Goal: Task Accomplishment & Management: Manage account settings

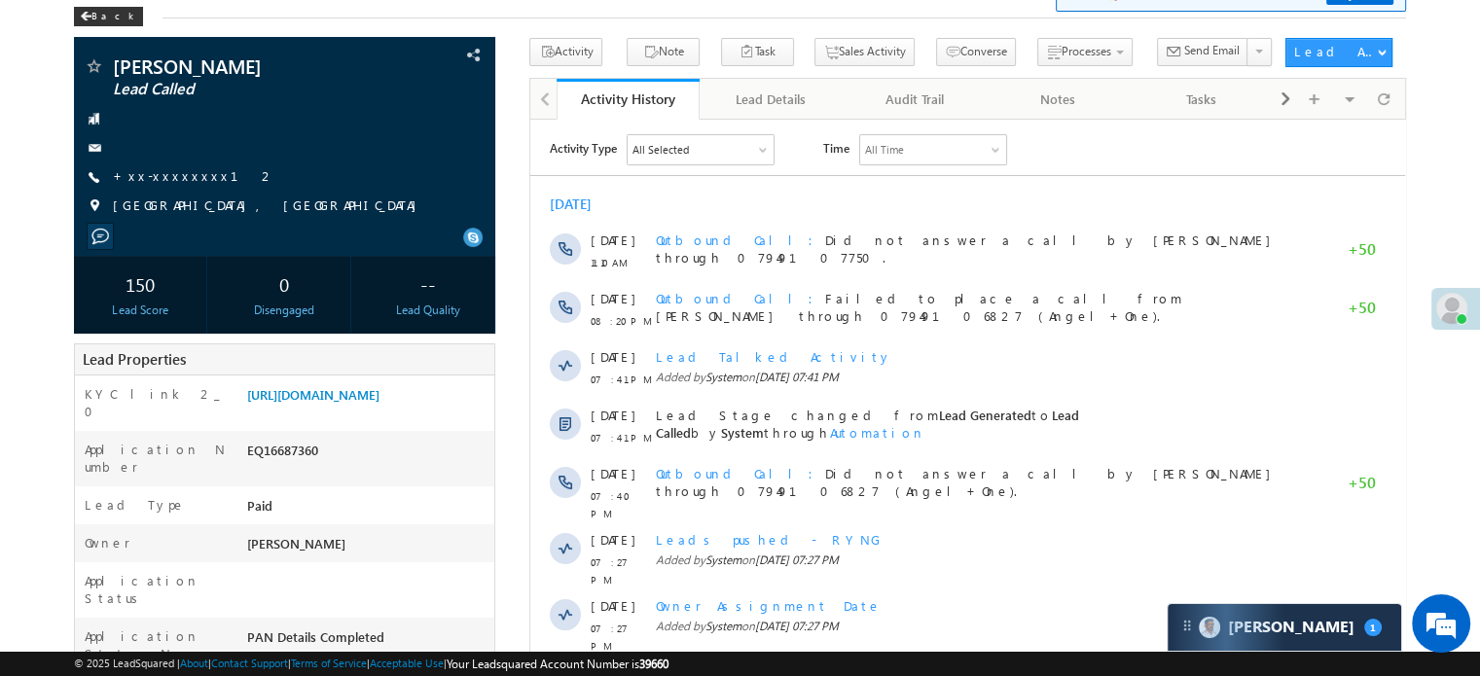
scroll to position [97, 0]
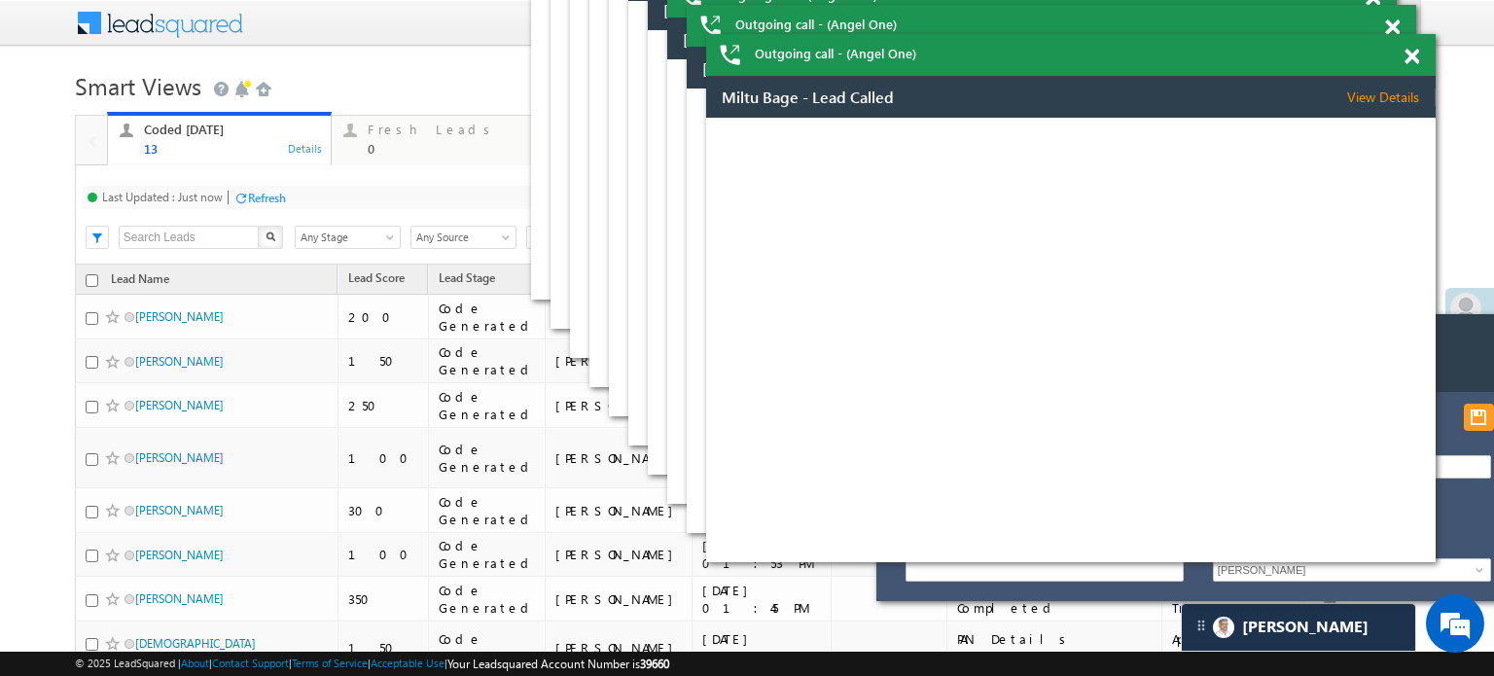
scroll to position [9489, 0]
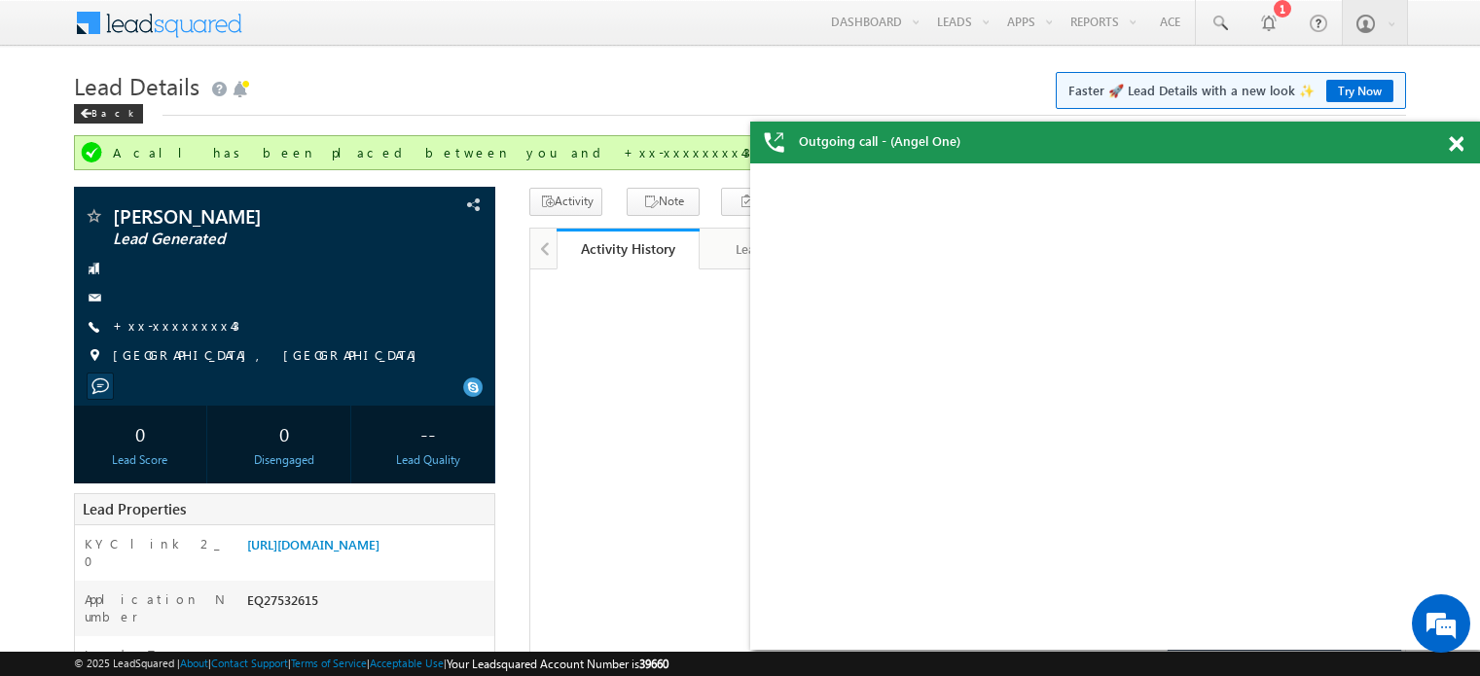
click at [170, 317] on span "+xx-xxxxxxxx43" at bounding box center [176, 326] width 126 height 19
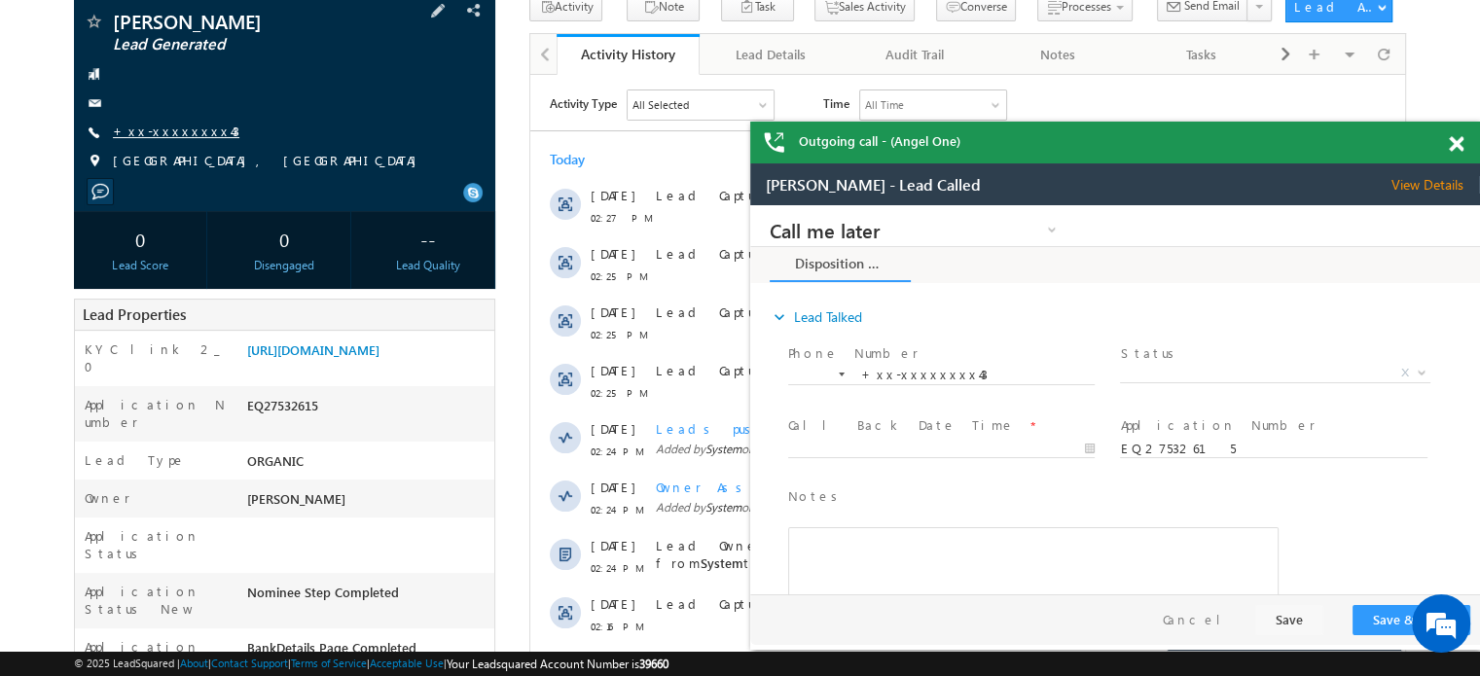
click at [174, 135] on link "+xx-xxxxxxxx43" at bounding box center [176, 131] width 126 height 17
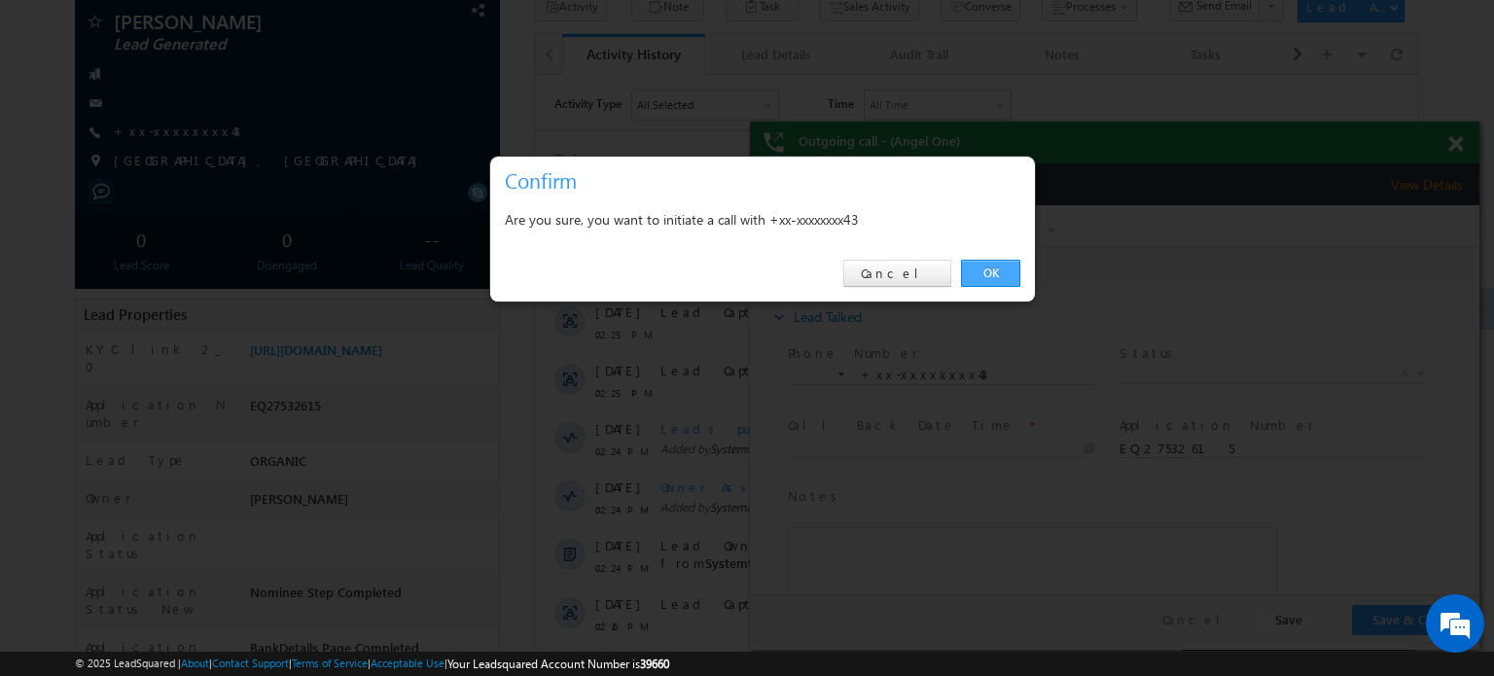
click at [988, 274] on link "OK" at bounding box center [990, 273] width 59 height 27
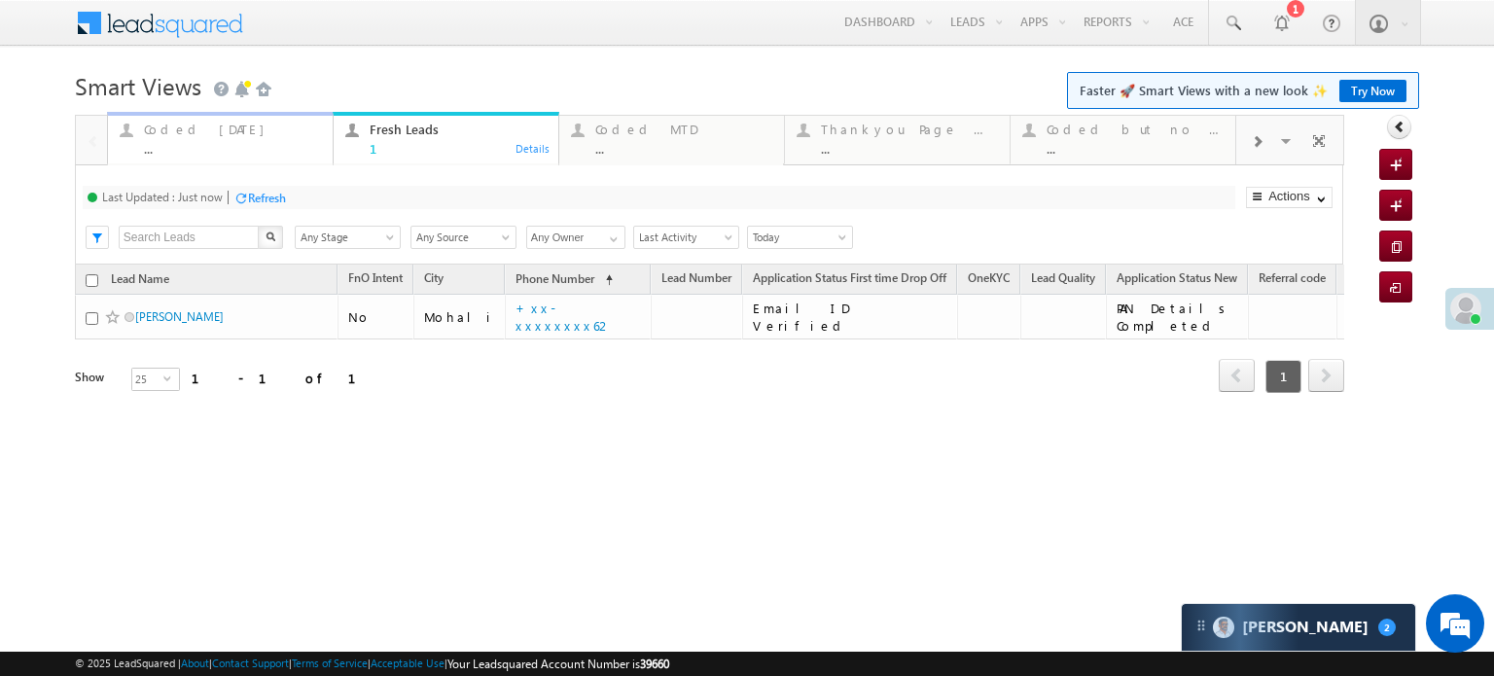
click at [173, 145] on div "..." at bounding box center [232, 148] width 177 height 15
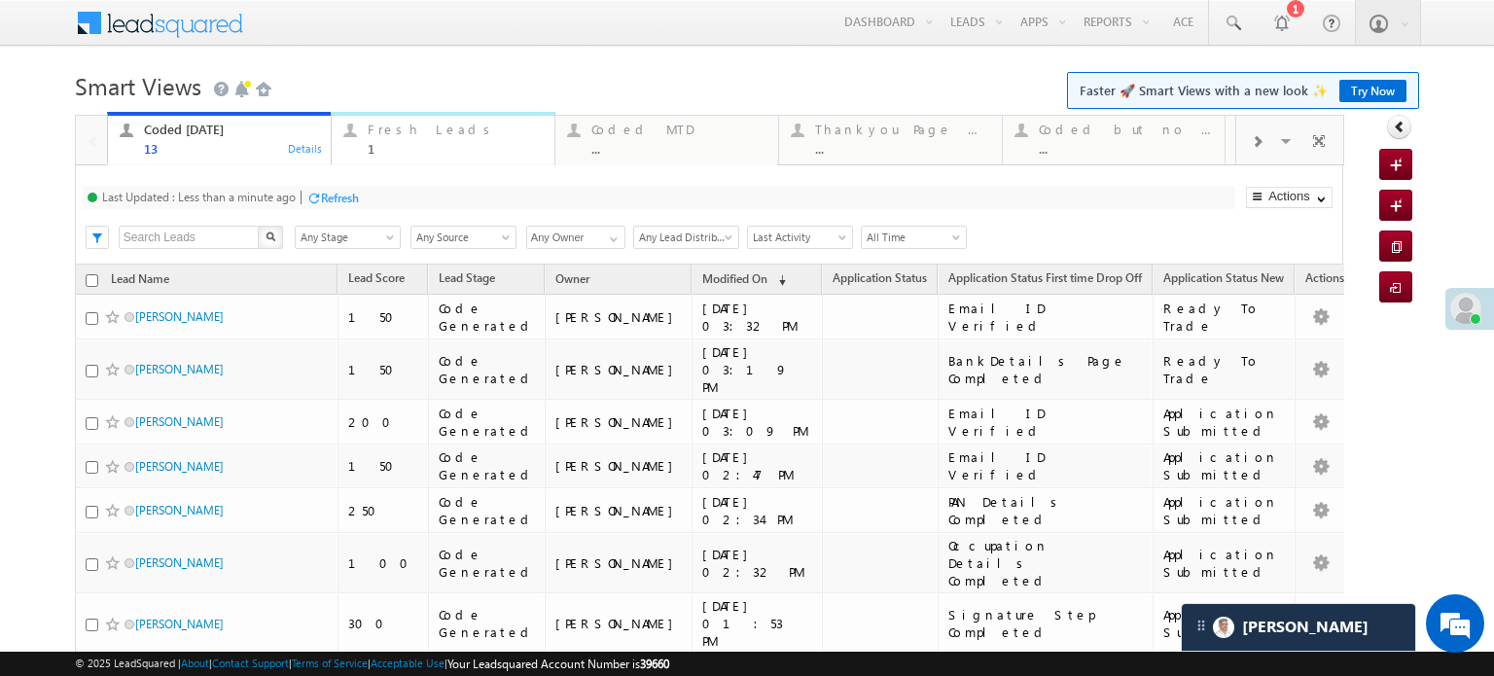
click at [397, 128] on div "Fresh Leads" at bounding box center [455, 130] width 175 height 16
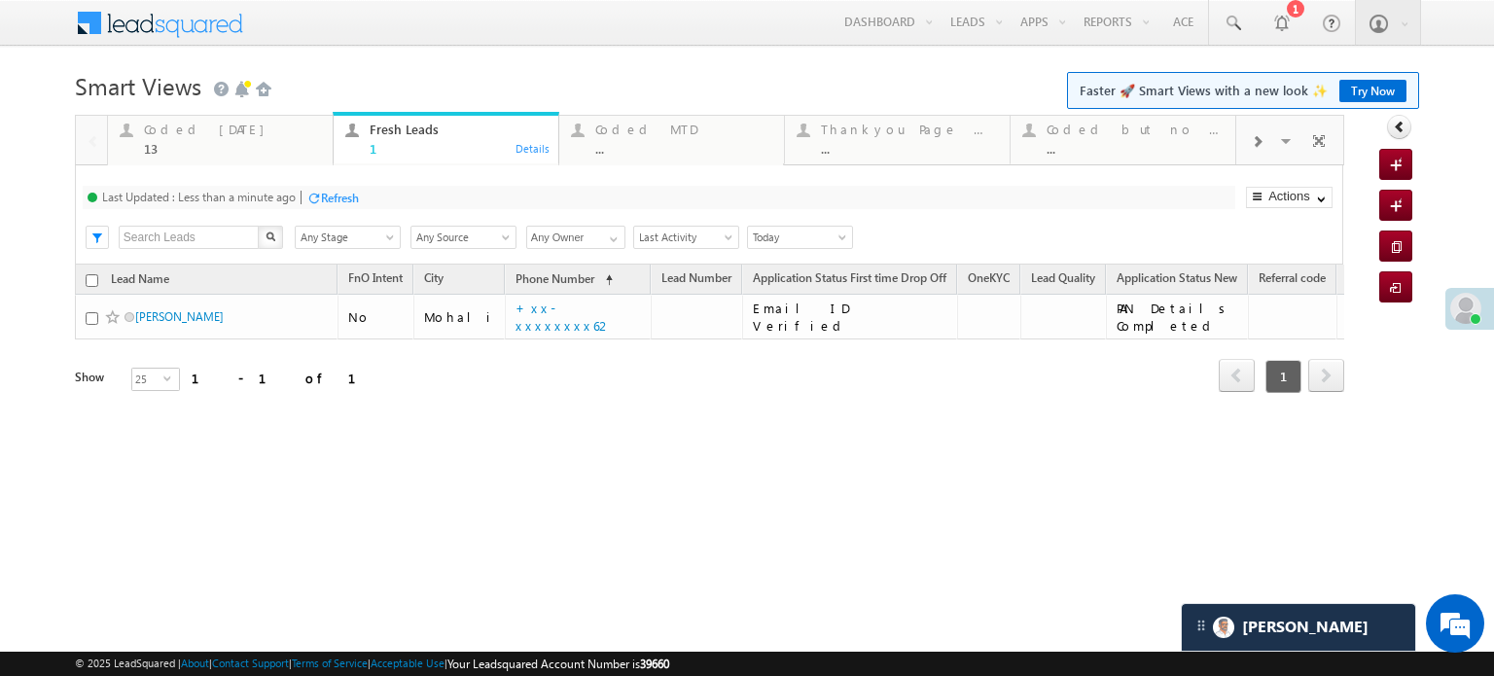
drag, startPoint x: 307, startPoint y: 191, endPoint x: 323, endPoint y: 197, distance: 16.6
click at [307, 192] on div at bounding box center [313, 198] width 15 height 15
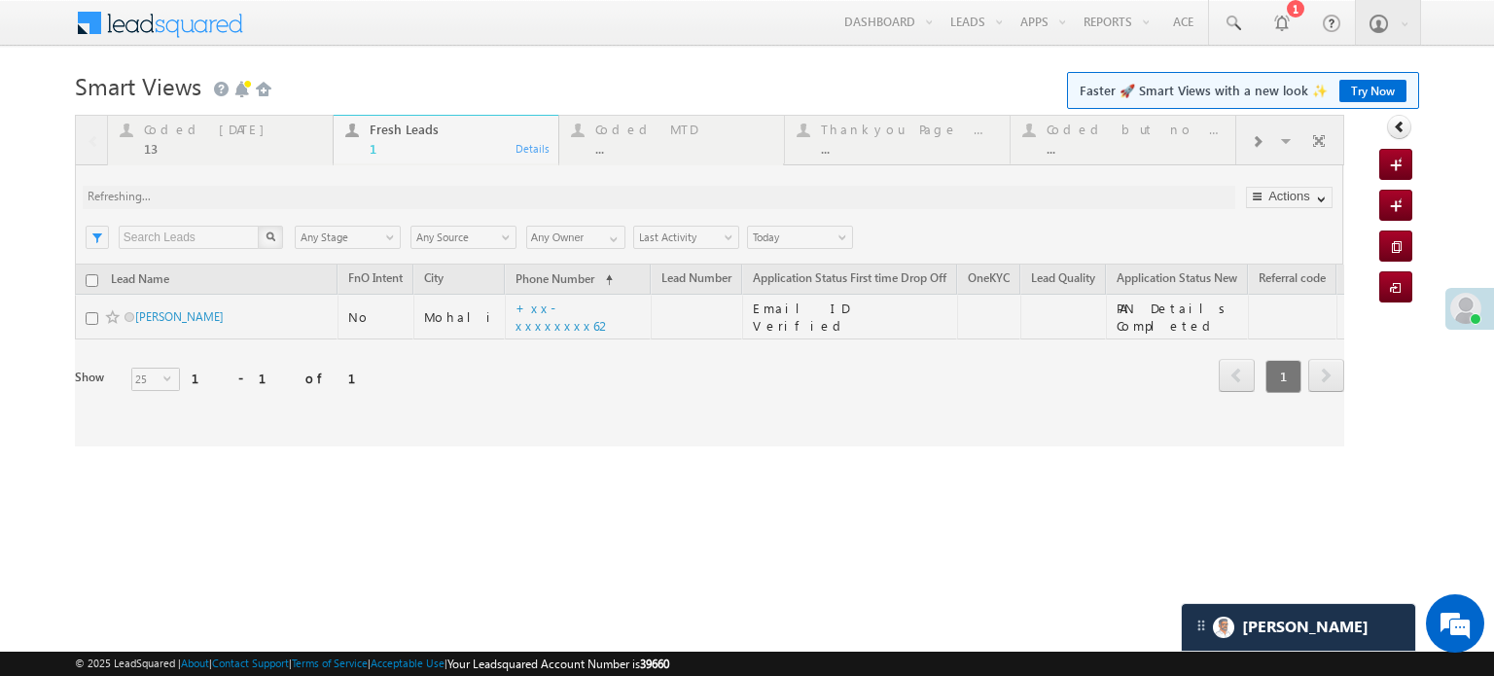
click at [325, 197] on div at bounding box center [710, 281] width 1270 height 332
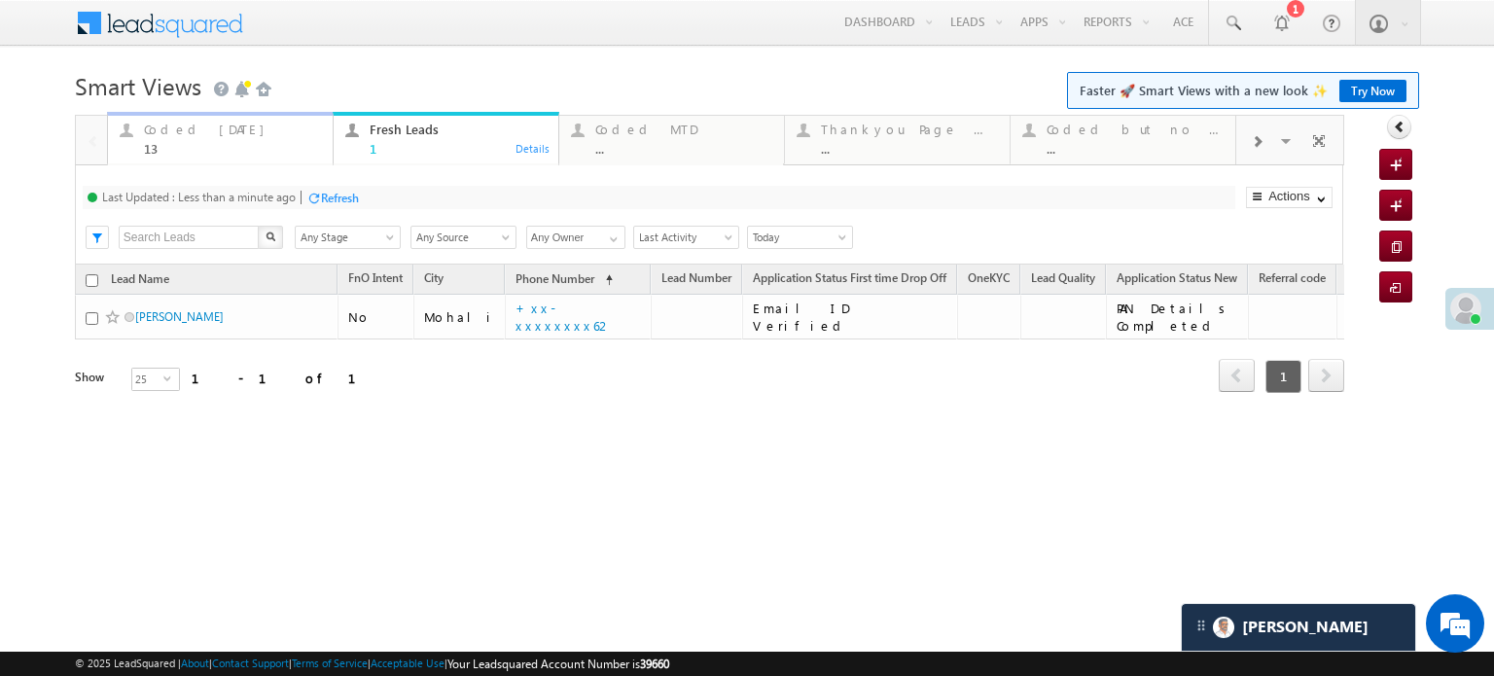
click at [203, 128] on div "Coded Today" at bounding box center [232, 130] width 177 height 16
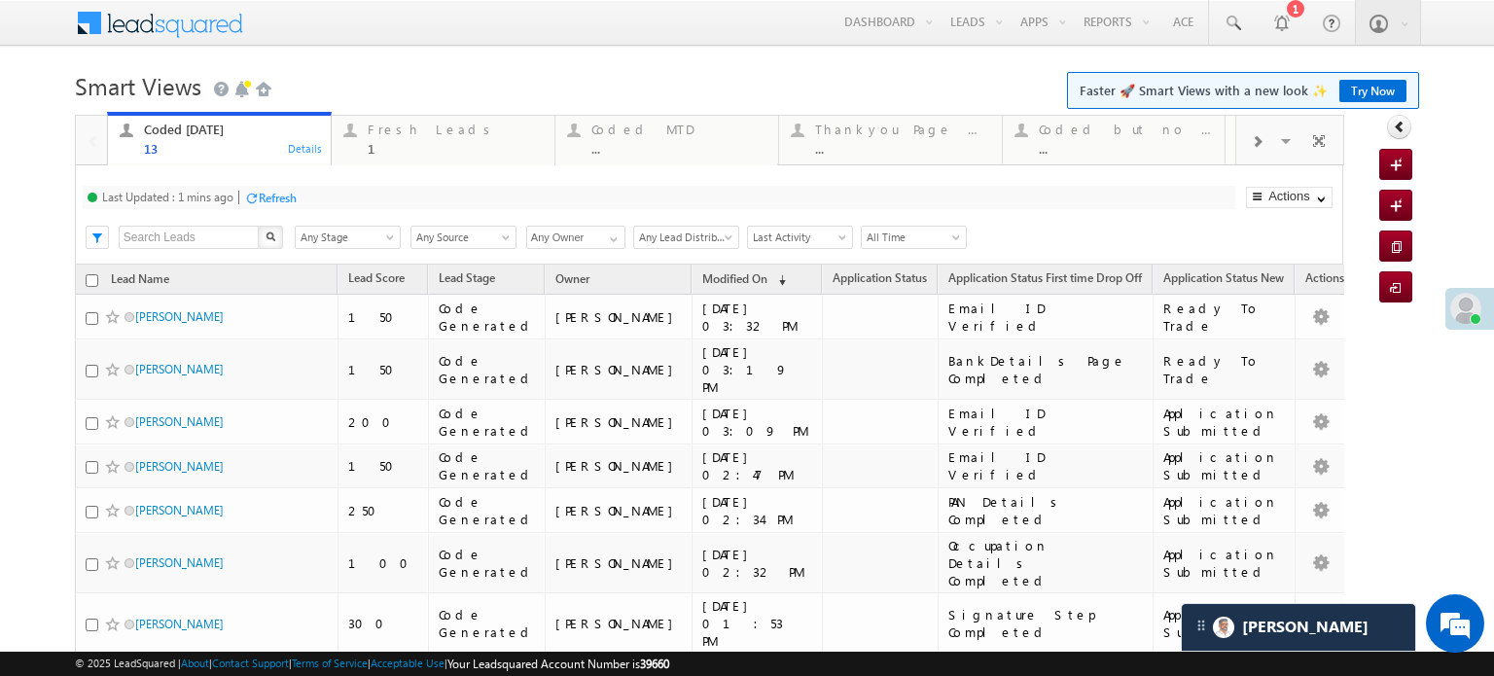
click at [278, 202] on div "Refresh" at bounding box center [278, 198] width 38 height 15
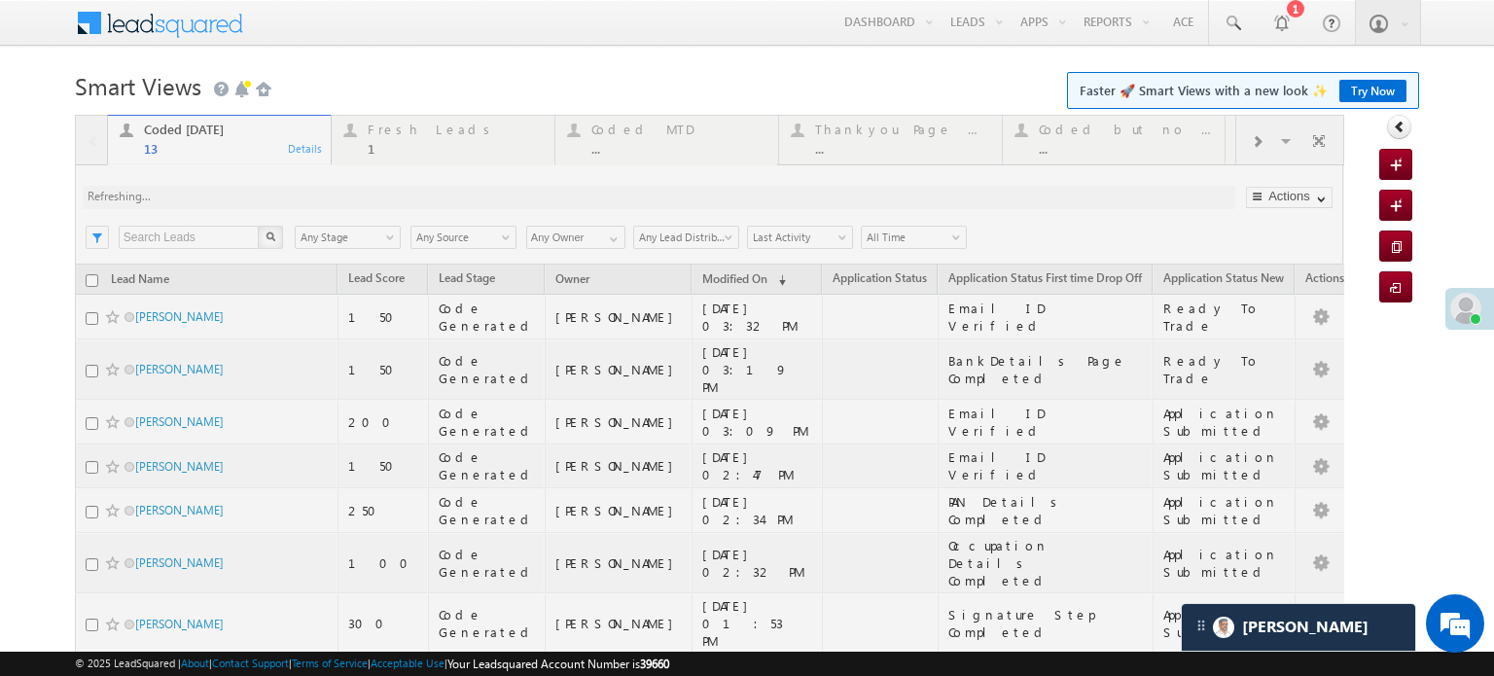
click at [278, 202] on div at bounding box center [710, 604] width 1270 height 979
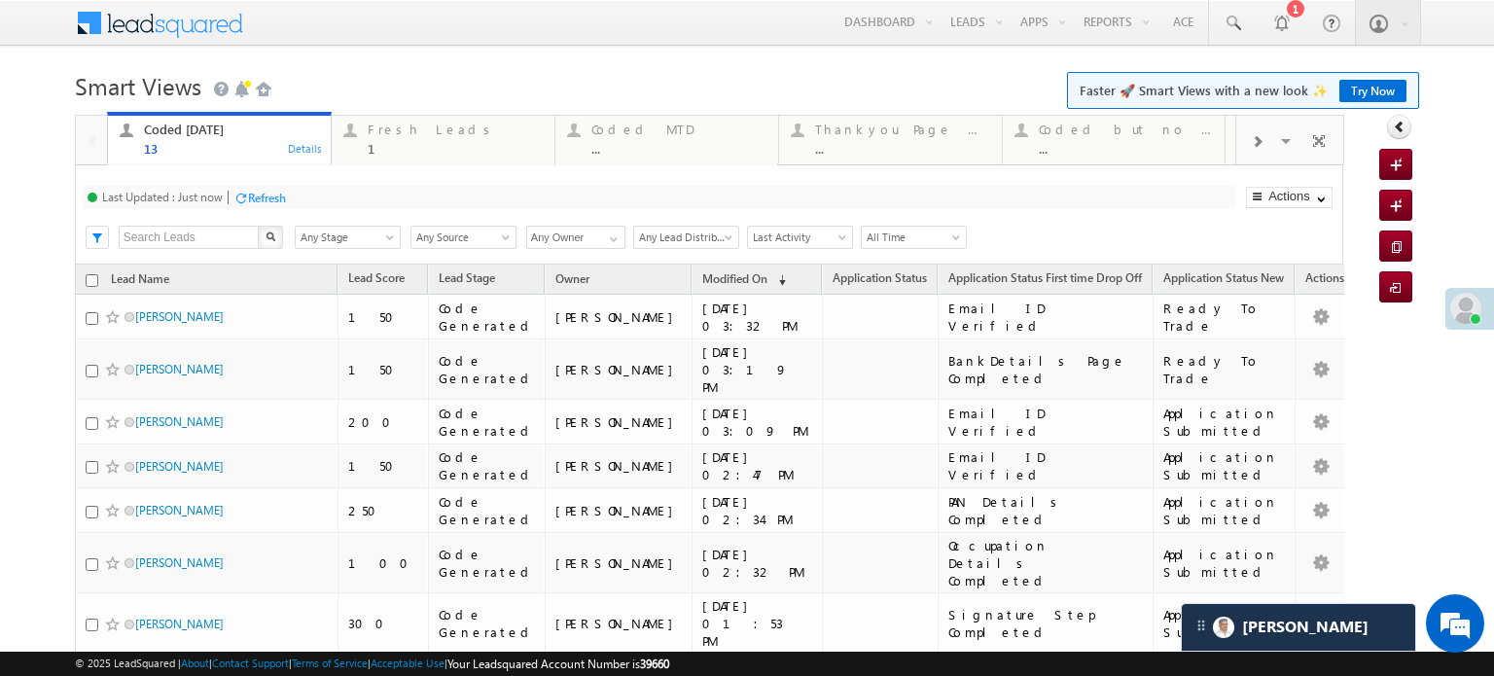
click at [278, 202] on div "Refresh" at bounding box center [267, 198] width 38 height 15
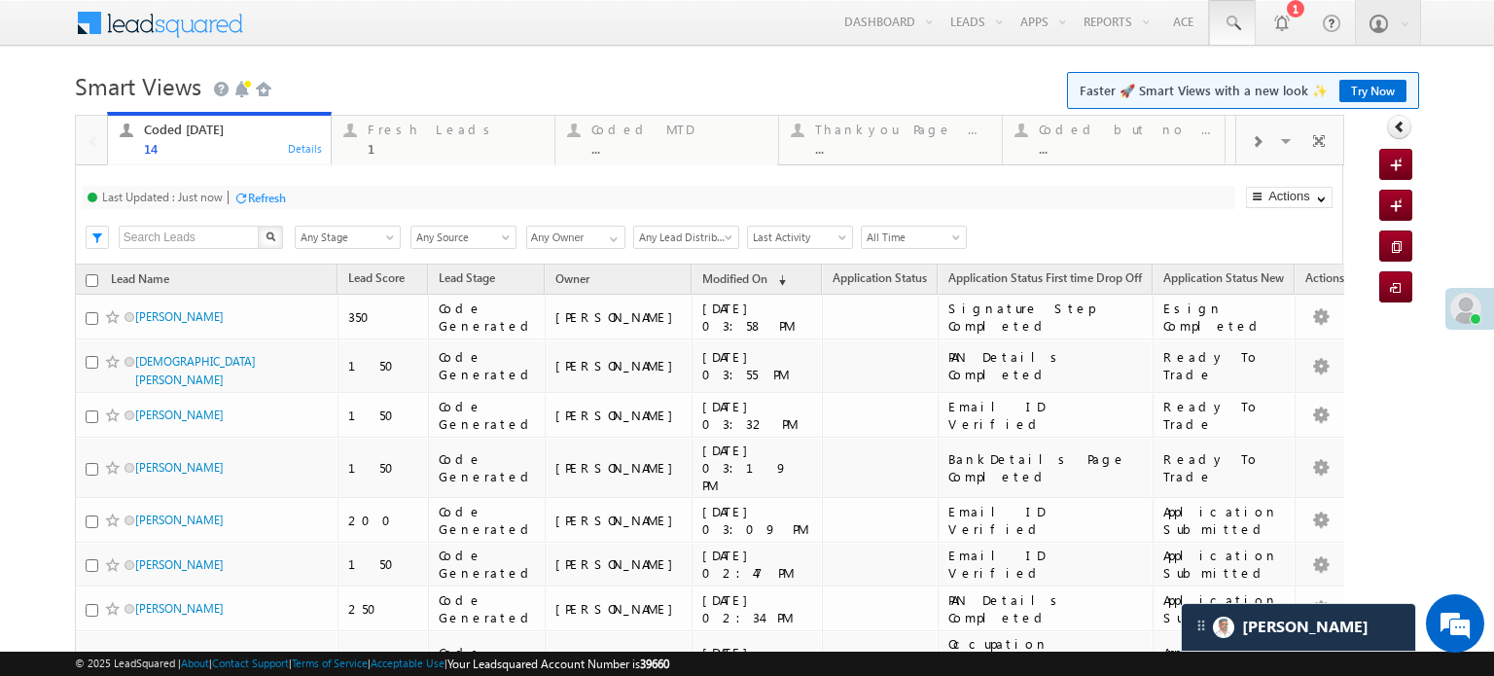
drag, startPoint x: 1167, startPoint y: 109, endPoint x: 1235, endPoint y: 20, distance: 111.7
drag, startPoint x: 1235, startPoint y: 20, endPoint x: 1228, endPoint y: 31, distance: 13.2
click at [1228, 31] on span at bounding box center [1232, 23] width 19 height 19
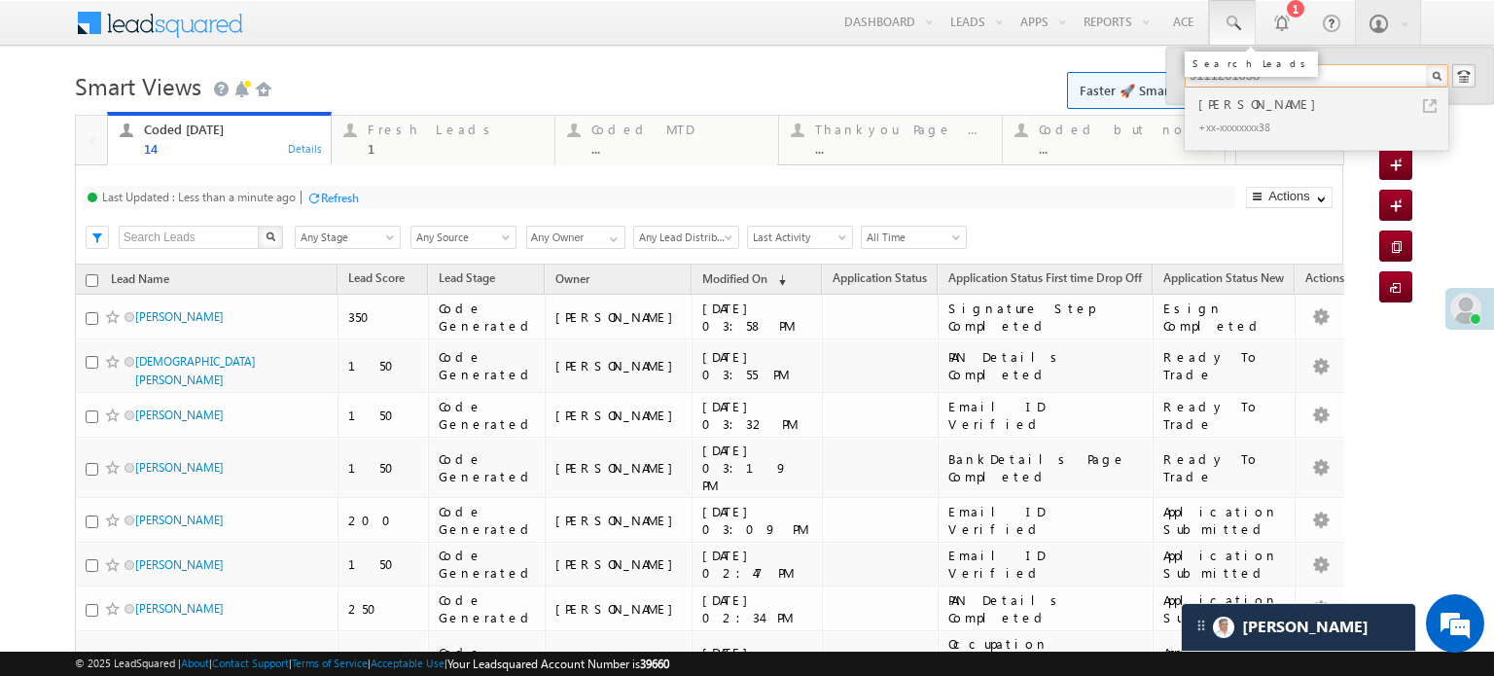
type input "9111201038"
drag, startPoint x: 1228, startPoint y: 31, endPoint x: 786, endPoint y: 575, distance: 700.6
click at [1378, 134] on div "+xx-xxxxxxxx38" at bounding box center [1325, 126] width 261 height 23
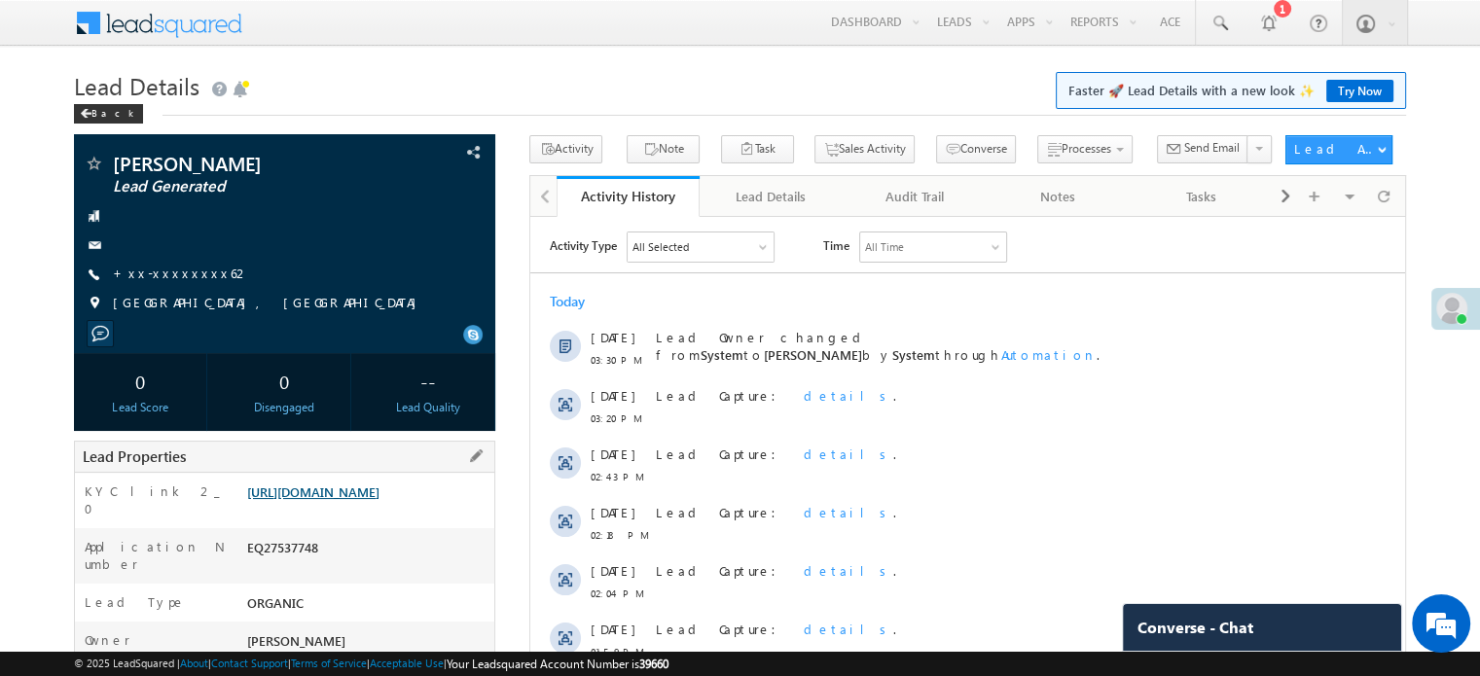
click at [379, 500] on link "[URL][DOMAIN_NAME]" at bounding box center [313, 491] width 132 height 17
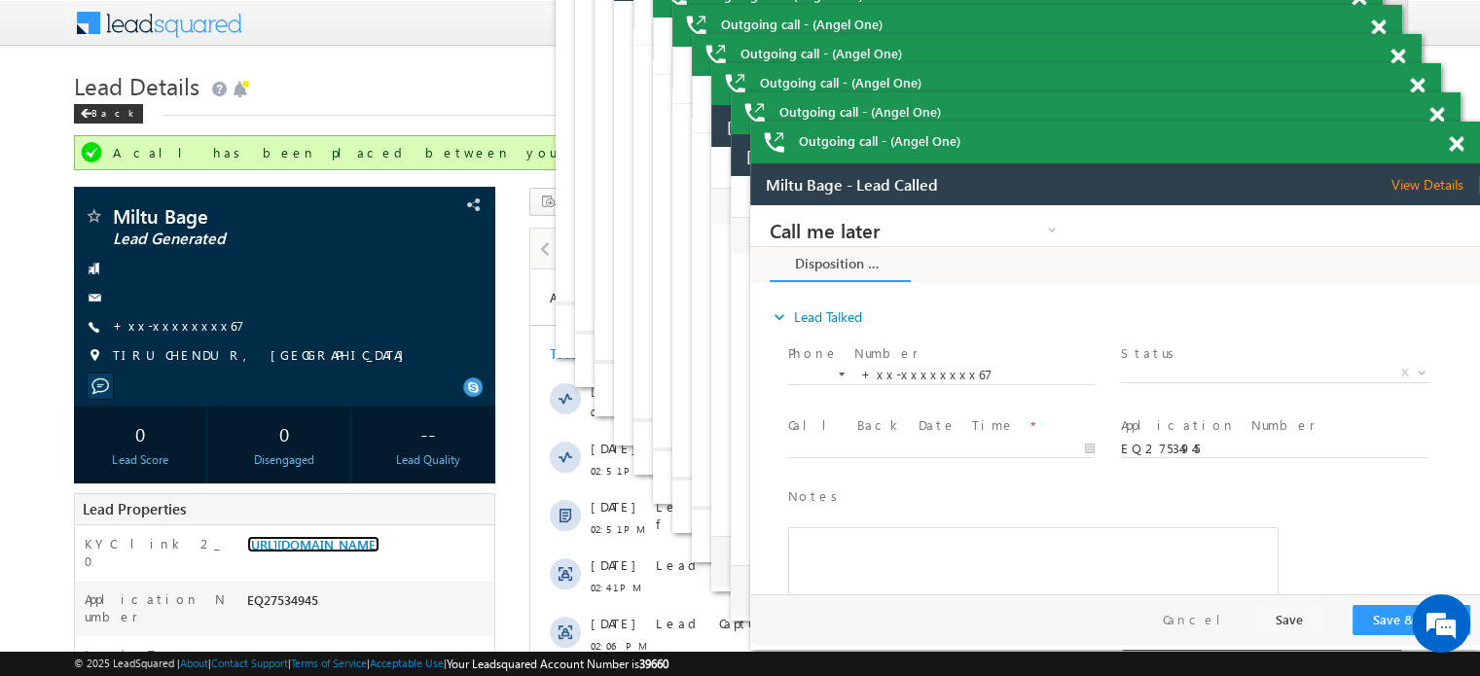
drag, startPoint x: 718, startPoint y: 10, endPoint x: 126, endPoint y: 5, distance: 591.5
click at [1459, 142] on div "[PERSON_NAME] - Lead Talked - Pitch Not Done View Details Change Lead" at bounding box center [1096, 155] width 730 height 42
click at [1449, 144] on div "[PERSON_NAME] - Lead Talked - Pitch Not Done View Details Change Lead" at bounding box center [1096, 155] width 730 height 42
